Goal: Task Accomplishment & Management: Complete application form

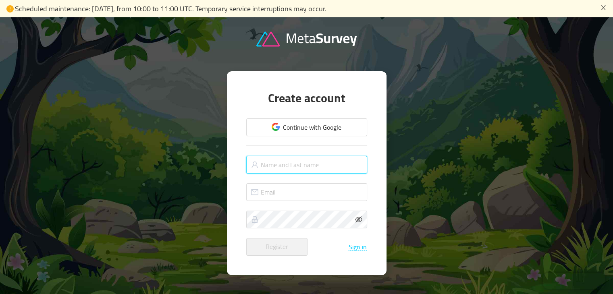
click at [271, 158] on input "text" at bounding box center [306, 165] width 121 height 18
type input "LadyB"
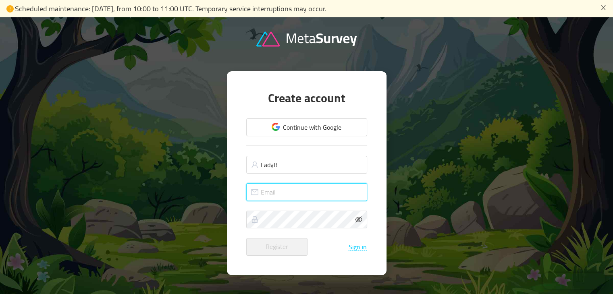
click at [273, 188] on input "text" at bounding box center [306, 192] width 121 height 18
type input "[EMAIL_ADDRESS][DOMAIN_NAME]"
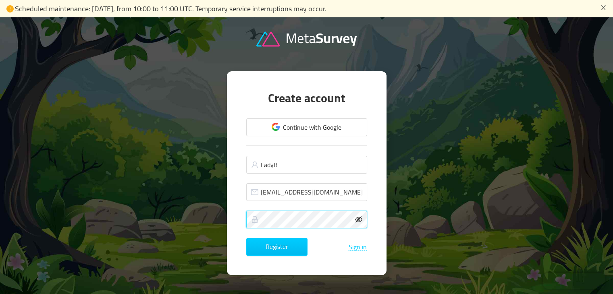
click at [359, 217] on icon "icon: eye-invisible" at bounding box center [358, 219] width 7 height 6
click at [281, 248] on button "Register" at bounding box center [276, 247] width 61 height 18
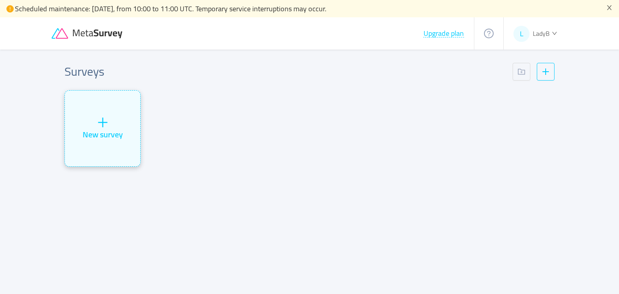
click at [101, 129] on div "New survey" at bounding box center [103, 135] width 40 height 12
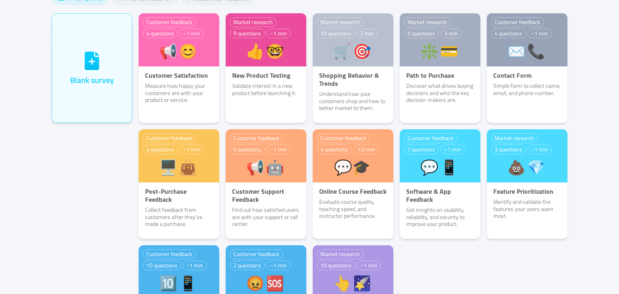
scroll to position [45, 0]
